Goal: Information Seeking & Learning: Learn about a topic

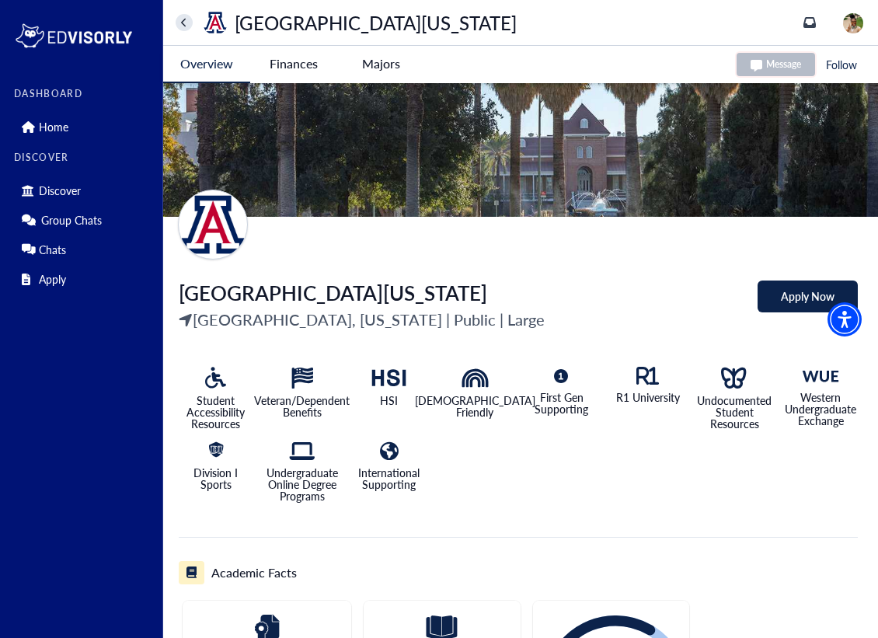
scroll to position [68, 0]
